Goal: Find specific page/section: Find specific page/section

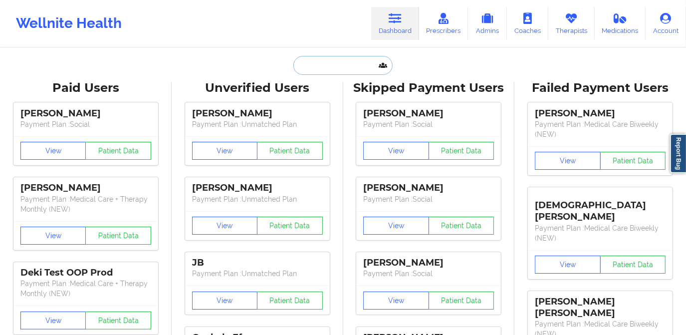
click at [346, 63] on input "text" at bounding box center [342, 65] width 99 height 19
paste input "<[EMAIL_ADDRESS][DOMAIN_NAME]"
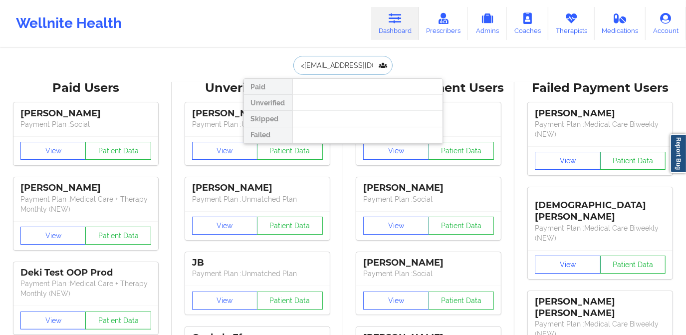
scroll to position [0, 4]
drag, startPoint x: 292, startPoint y: 64, endPoint x: 377, endPoint y: 71, distance: 84.6
click at [377, 71] on input "<[EMAIL_ADDRESS][DOMAIN_NAME]" at bounding box center [342, 65] width 99 height 19
click at [296, 66] on input "<[EMAIL_ADDRESS][DOMAIN_NAME]" at bounding box center [342, 65] width 99 height 19
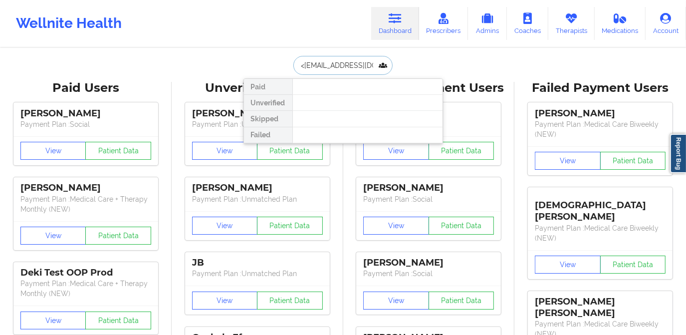
type input "[EMAIL_ADDRESS][DOMAIN_NAME]"
click at [379, 68] on input "[EMAIL_ADDRESS][DOMAIN_NAME]" at bounding box center [342, 65] width 99 height 19
click at [379, 64] on input "[EMAIL_ADDRESS][DOMAIN_NAME]" at bounding box center [342, 65] width 99 height 19
click at [375, 66] on input "[EMAIL_ADDRESS][DOMAIN_NAME]" at bounding box center [342, 65] width 99 height 19
drag, startPoint x: 378, startPoint y: 65, endPoint x: 278, endPoint y: 72, distance: 100.0
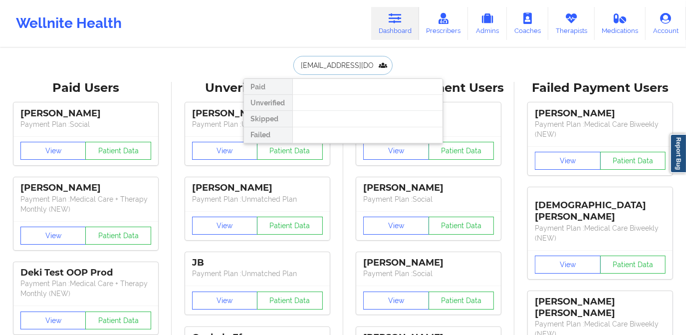
click at [278, 72] on div "[EMAIL_ADDRESS][DOMAIN_NAME] Paid Unverified Skipped Failed" at bounding box center [343, 65] width 200 height 19
type input "[PERSON_NAME] di"
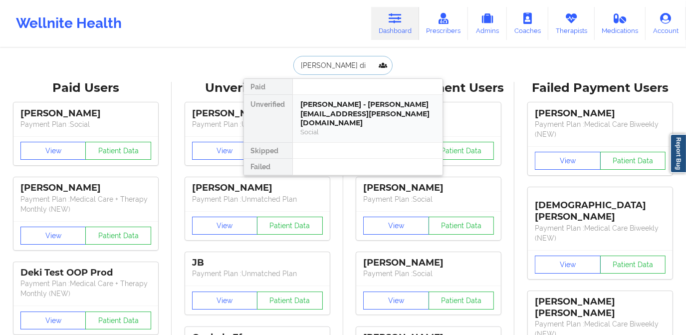
click at [308, 108] on div "[PERSON_NAME] - [PERSON_NAME][EMAIL_ADDRESS][PERSON_NAME][DOMAIN_NAME]" at bounding box center [368, 114] width 134 height 28
